Goal: Task Accomplishment & Management: Use online tool/utility

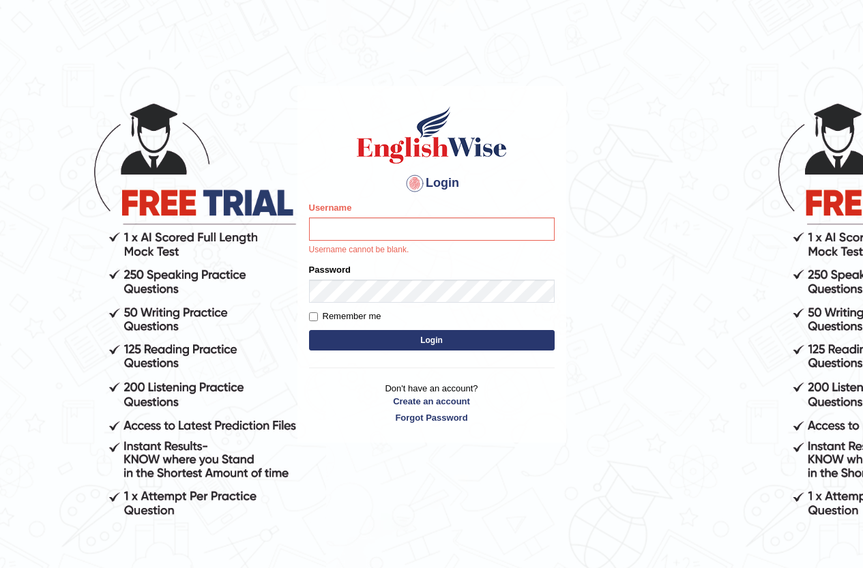
click at [436, 244] on p "Username cannot be blank." at bounding box center [431, 250] width 245 height 12
click at [457, 222] on input "Username" at bounding box center [431, 229] width 245 height 23
type input "yaren"
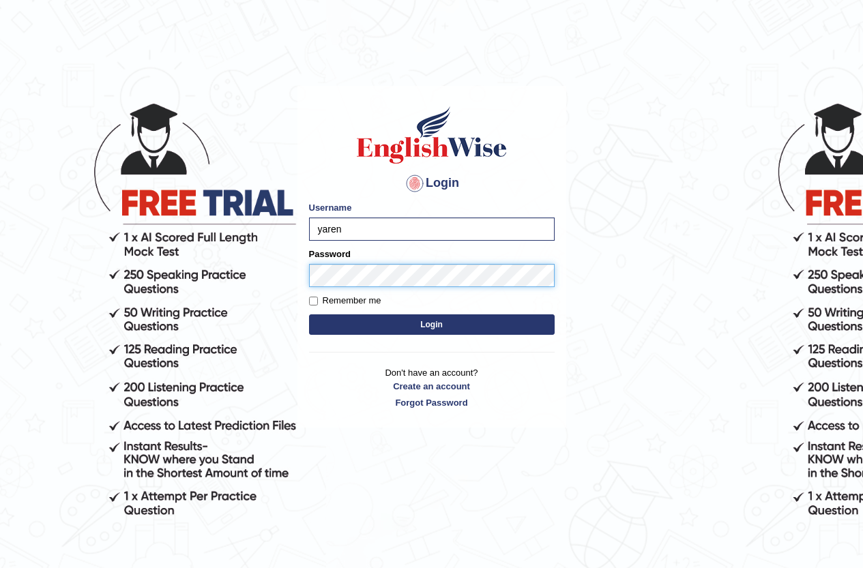
click at [309, 314] on button "Login" at bounding box center [431, 324] width 245 height 20
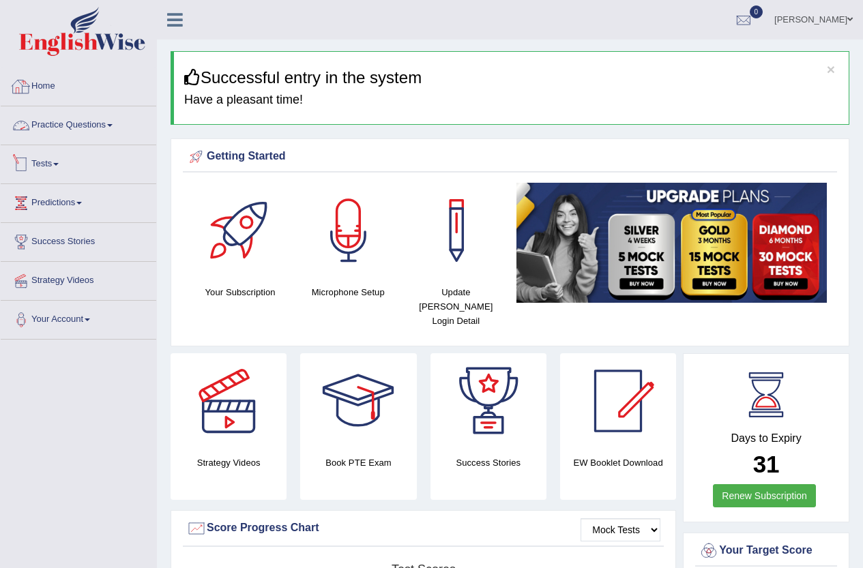
click at [84, 166] on link "Tests" at bounding box center [78, 162] width 155 height 34
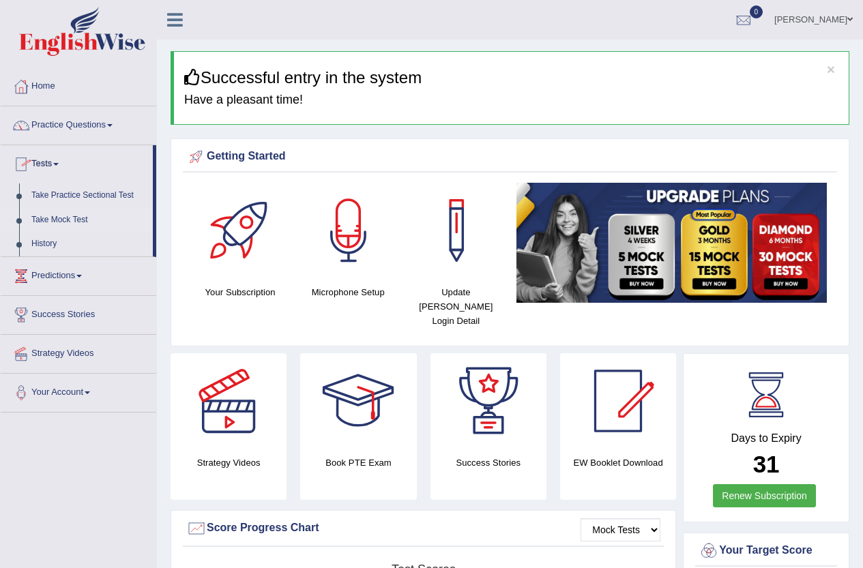
click at [80, 222] on link "Take Mock Test" at bounding box center [89, 220] width 128 height 25
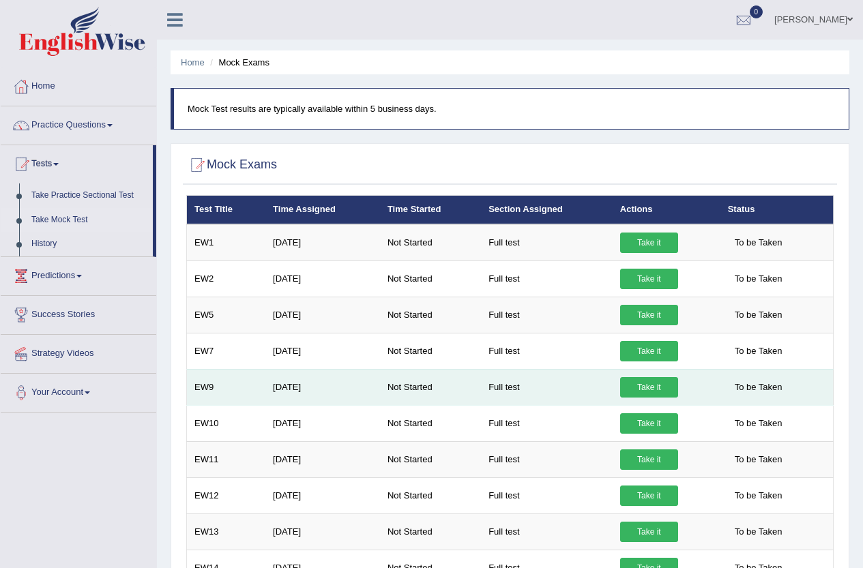
click at [645, 389] on link "Take it" at bounding box center [649, 387] width 58 height 20
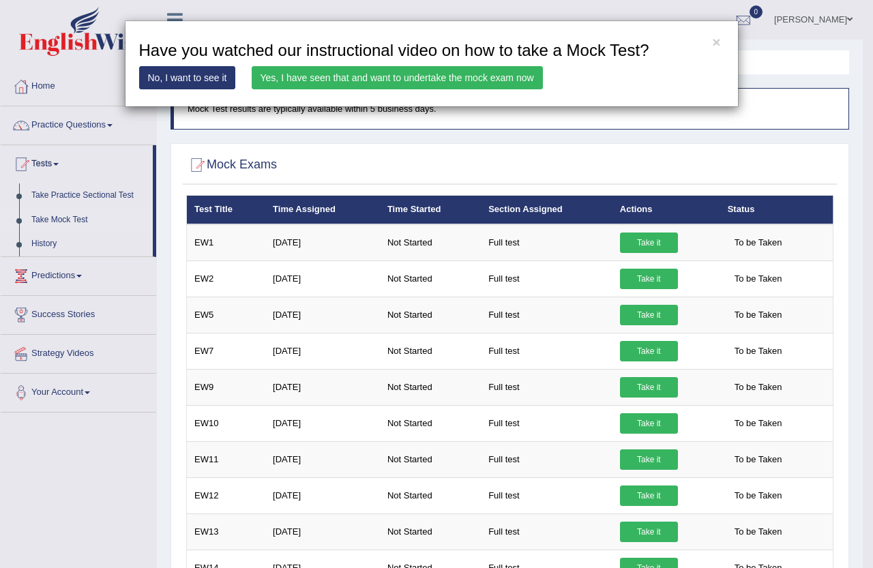
click at [303, 213] on div "× Have you watched our instructional video on how to take a Mock Test? No, I wa…" at bounding box center [436, 284] width 873 height 568
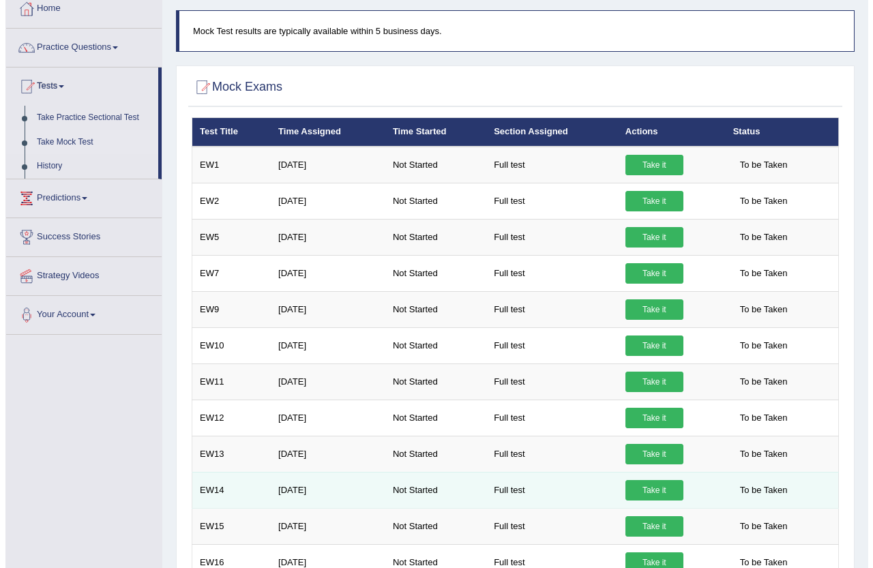
scroll to position [205, 0]
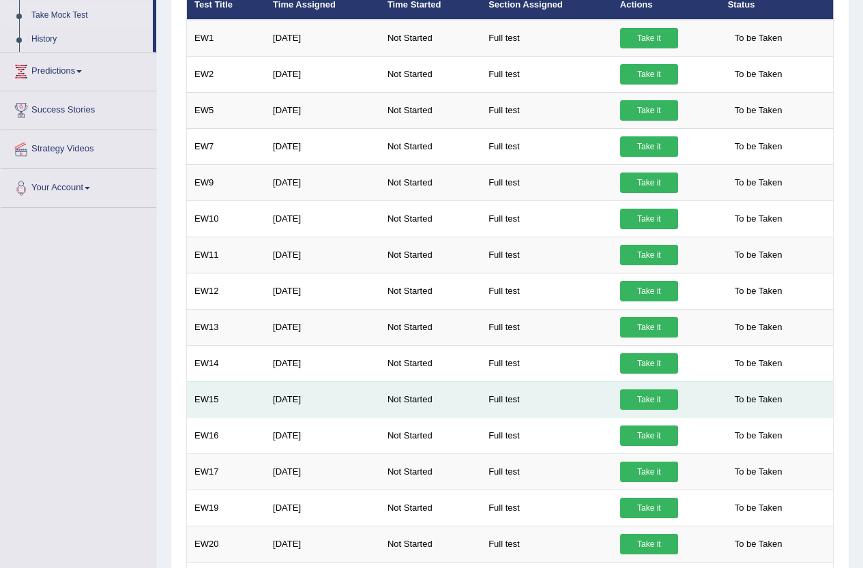
click at [650, 396] on link "Take it" at bounding box center [649, 399] width 58 height 20
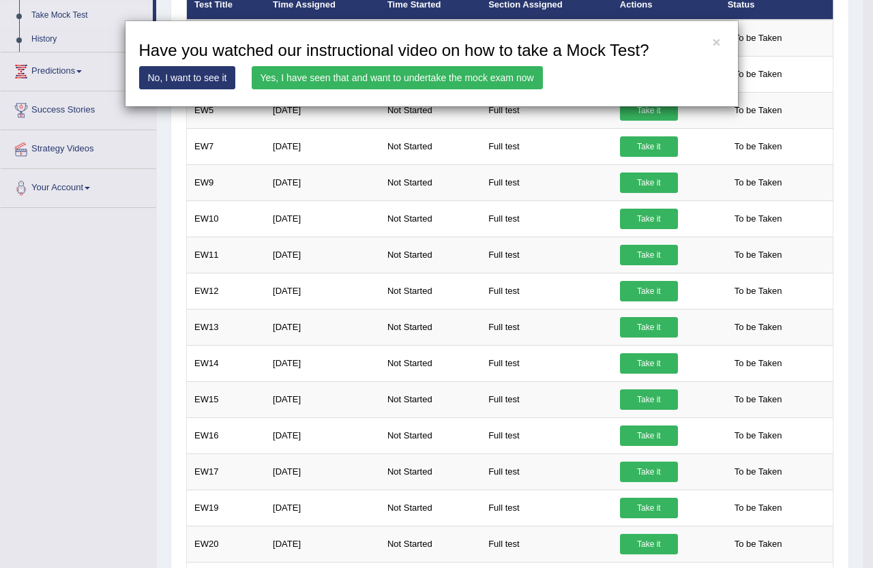
click at [452, 74] on link "Yes, I have seen that and want to undertake the mock exam now" at bounding box center [397, 77] width 291 height 23
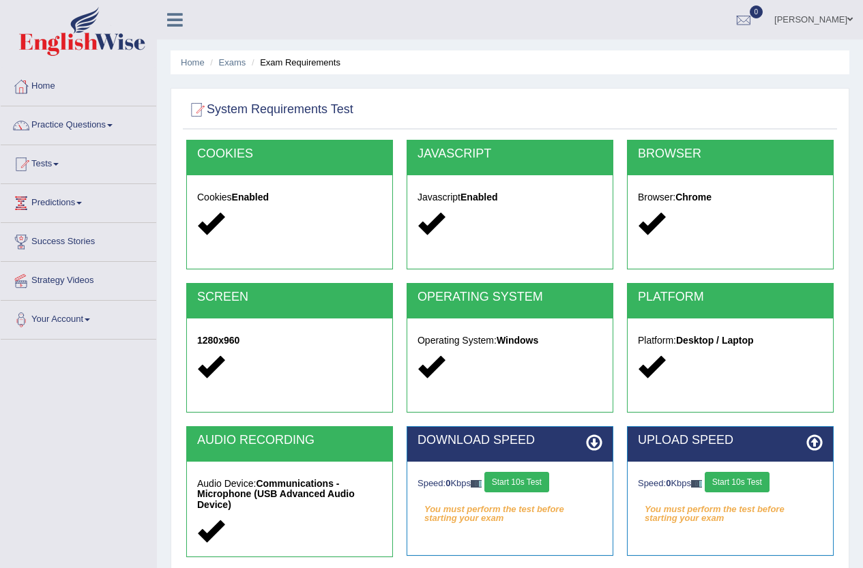
click at [533, 472] on button "Start 10s Test" at bounding box center [516, 482] width 65 height 20
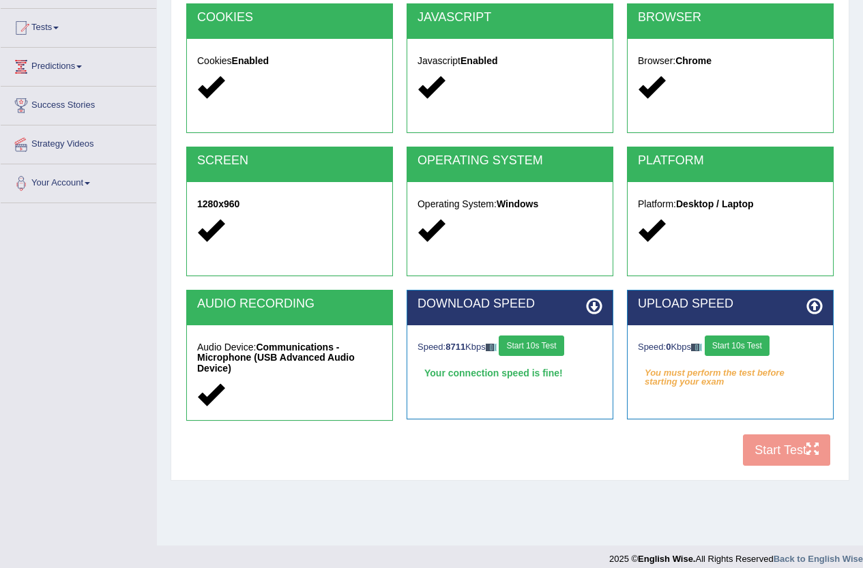
click at [738, 353] on button "Start 10s Test" at bounding box center [736, 345] width 65 height 20
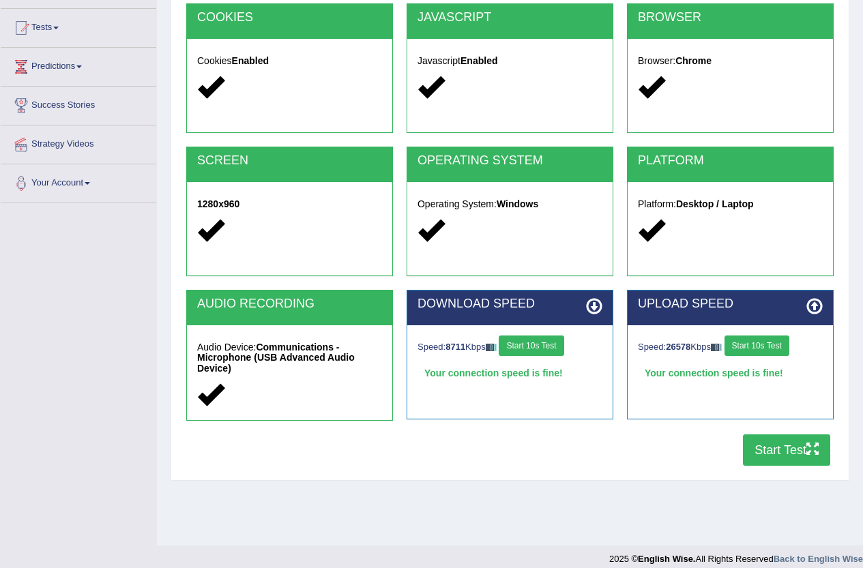
click at [760, 449] on button "Start Test" at bounding box center [786, 449] width 87 height 31
